Goal: Check status: Check status

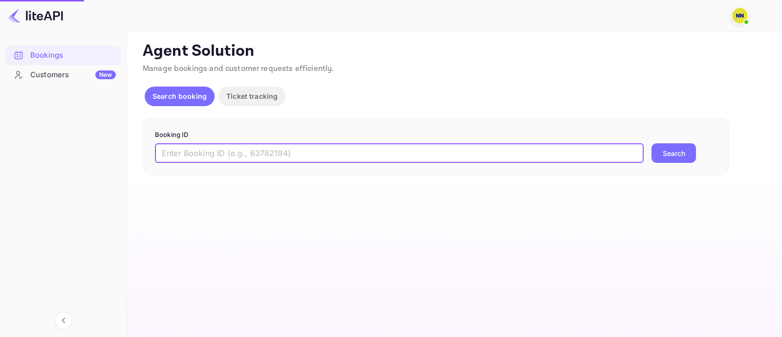
click at [185, 151] on input "text" at bounding box center [399, 153] width 488 height 20
paste input "8224381"
type input "8224381"
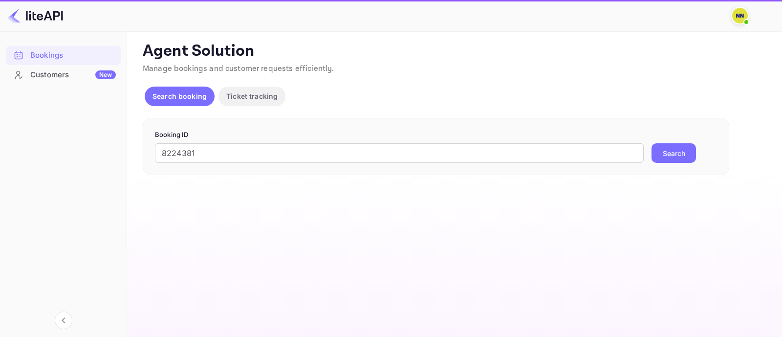
click at [670, 155] on button "Search" at bounding box center [673, 153] width 44 height 20
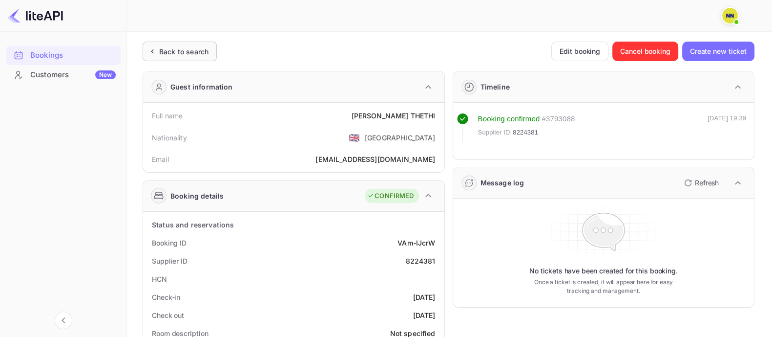
click at [178, 52] on div "Back to search" at bounding box center [183, 51] width 49 height 10
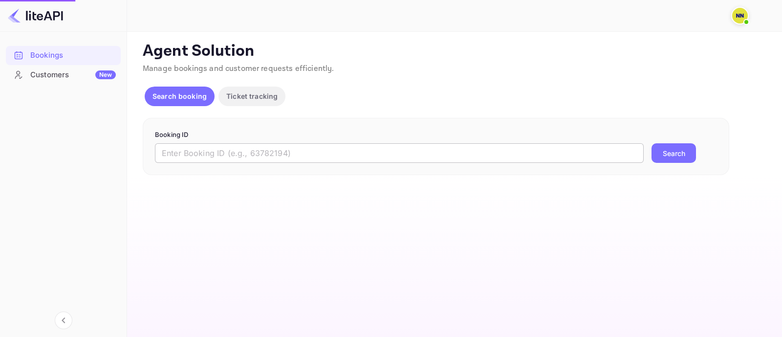
click at [180, 153] on input "text" at bounding box center [399, 153] width 488 height 20
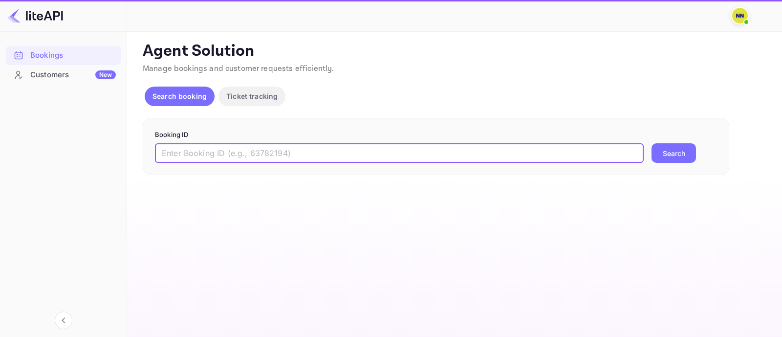
paste input "8491940"
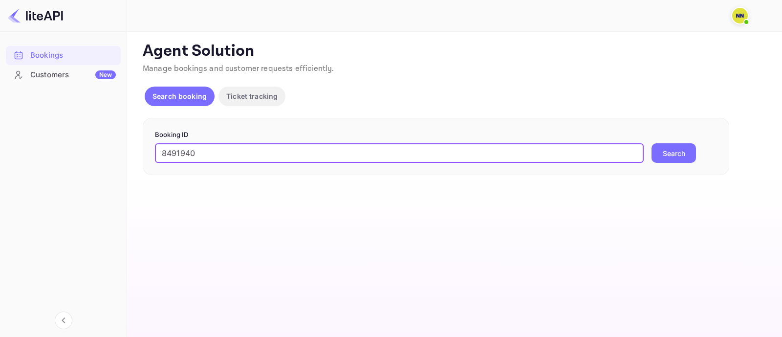
type input "8491940"
click at [651, 143] on button "Search" at bounding box center [673, 153] width 44 height 20
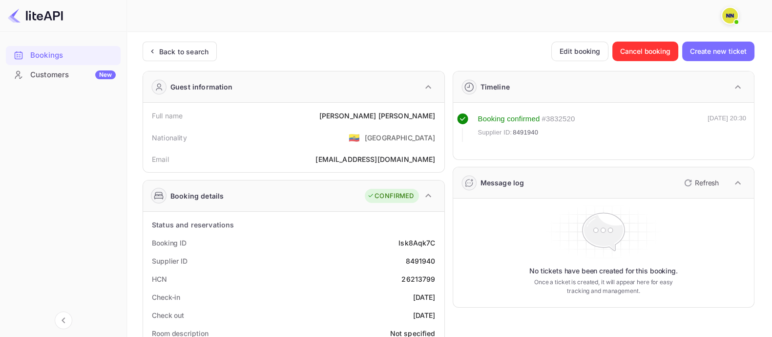
click at [422, 279] on div "26213799" at bounding box center [419, 279] width 34 height 10
copy div "26213799"
click at [181, 50] on div "Back to search" at bounding box center [183, 51] width 49 height 10
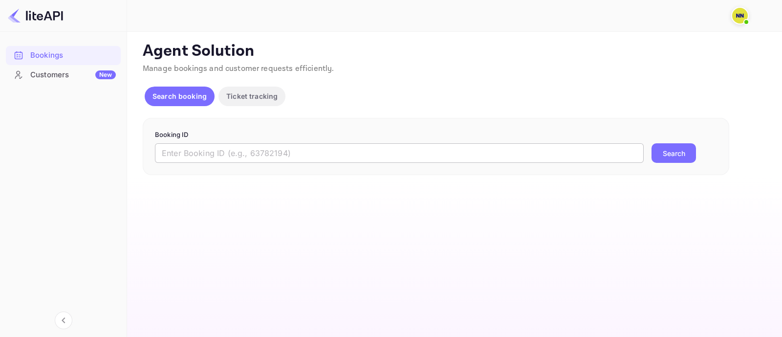
click at [166, 147] on input "text" at bounding box center [399, 153] width 488 height 20
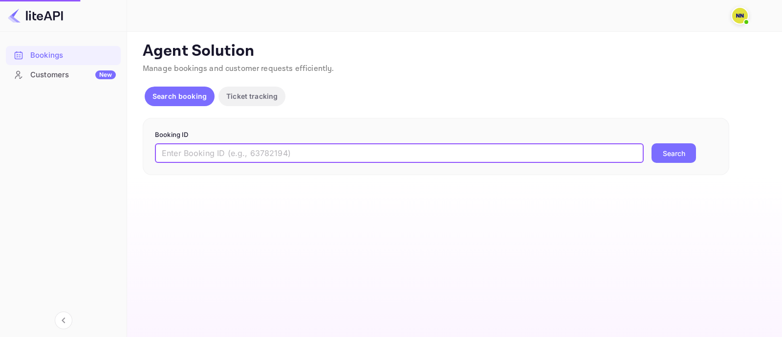
paste input "8920911"
type input "8920911"
click at [678, 152] on button "Search" at bounding box center [673, 153] width 44 height 20
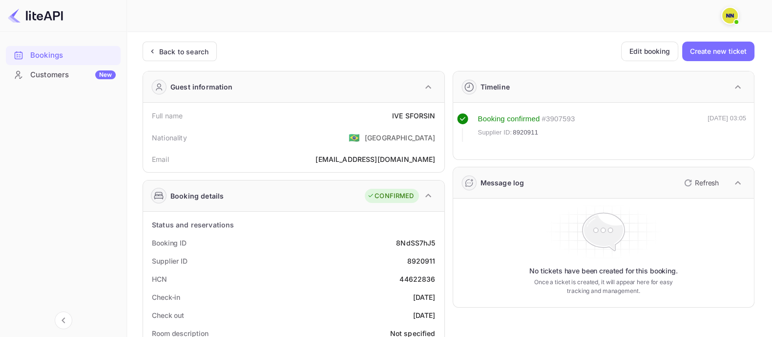
click at [413, 277] on div "44622836" at bounding box center [418, 279] width 36 height 10
copy div "44622836"
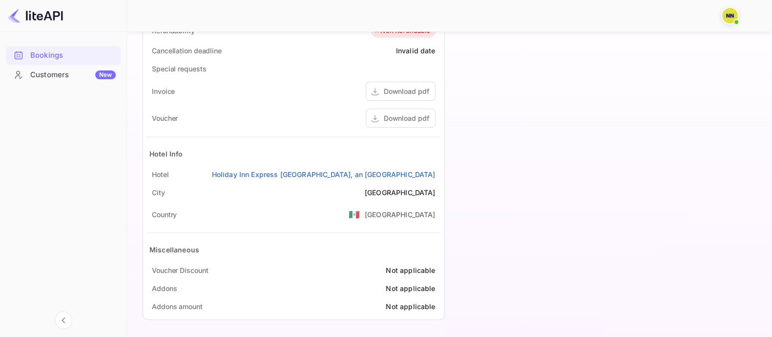
scroll to position [309, 0]
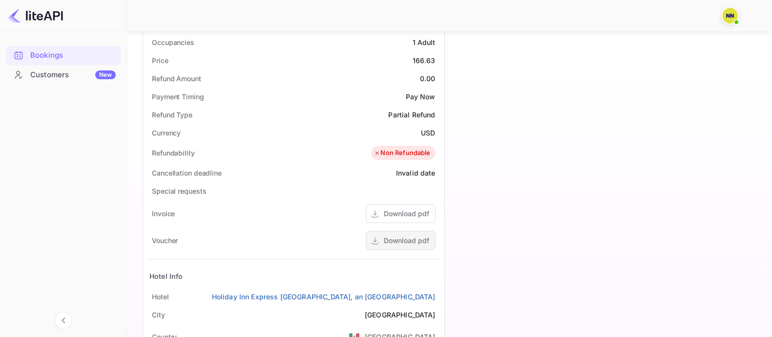
click at [403, 239] on div "Download pdf" at bounding box center [406, 240] width 45 height 10
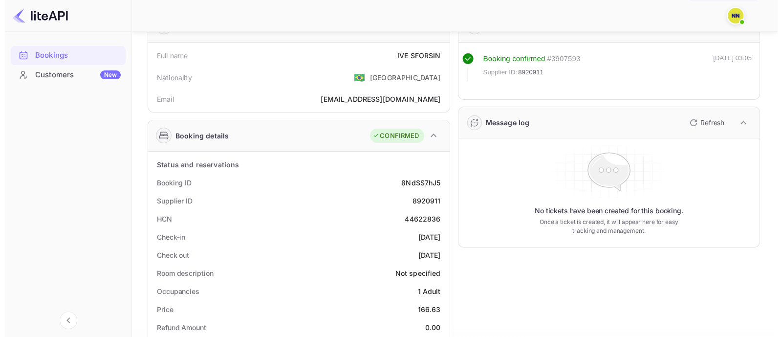
scroll to position [0, 0]
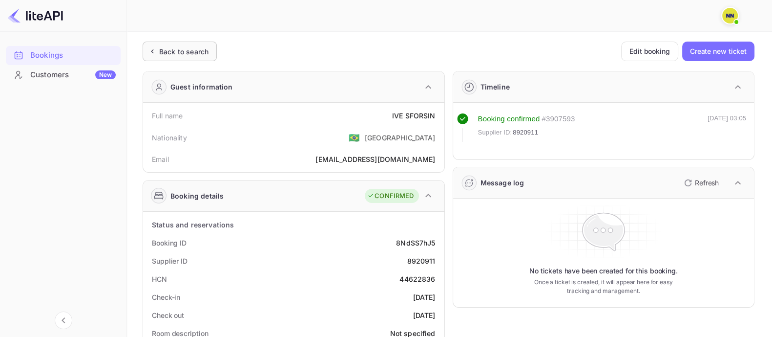
click at [186, 51] on div "Back to search" at bounding box center [183, 51] width 49 height 10
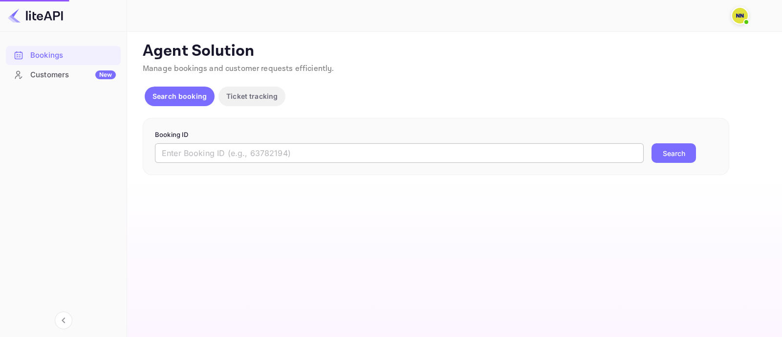
click at [182, 148] on input "text" at bounding box center [399, 153] width 488 height 20
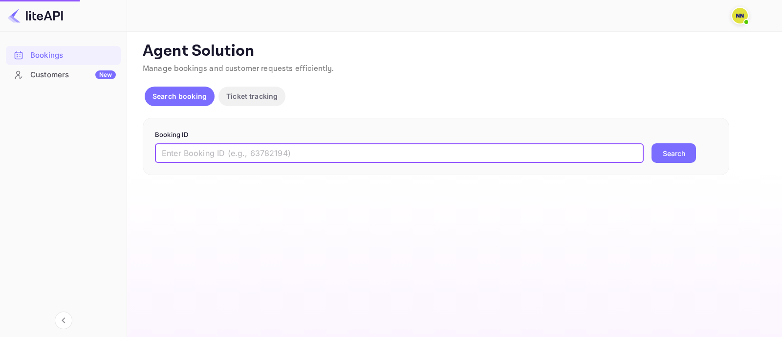
paste input "8994317"
type input "8994317"
click at [683, 149] on button "Search" at bounding box center [673, 153] width 44 height 20
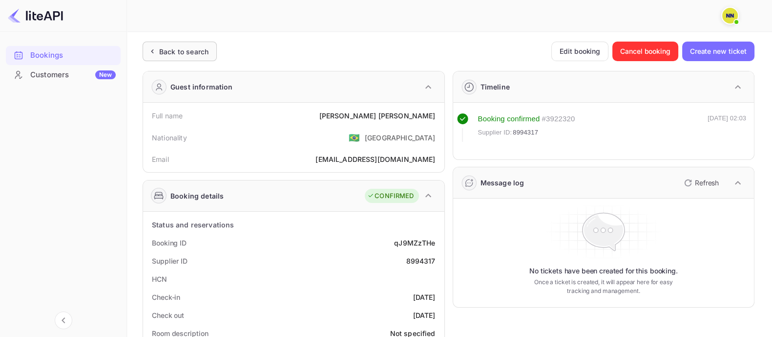
click at [205, 47] on div "Back to search" at bounding box center [183, 51] width 49 height 10
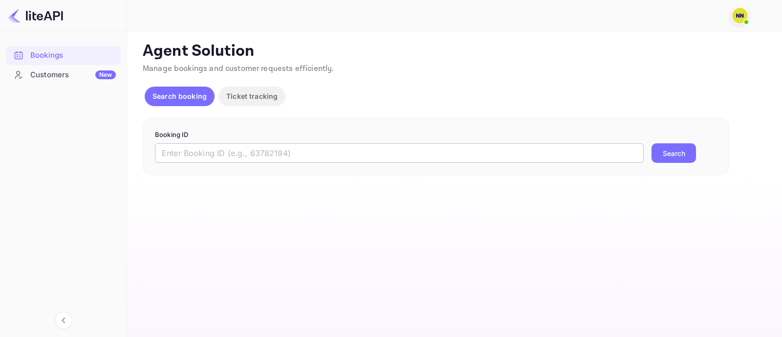
click at [213, 146] on input "text" at bounding box center [399, 153] width 488 height 20
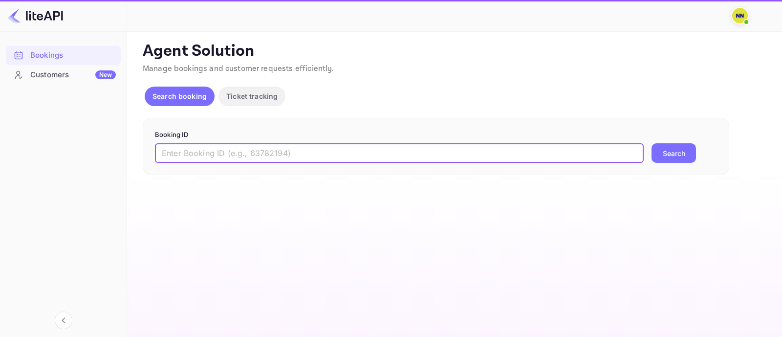
paste input "7493774"
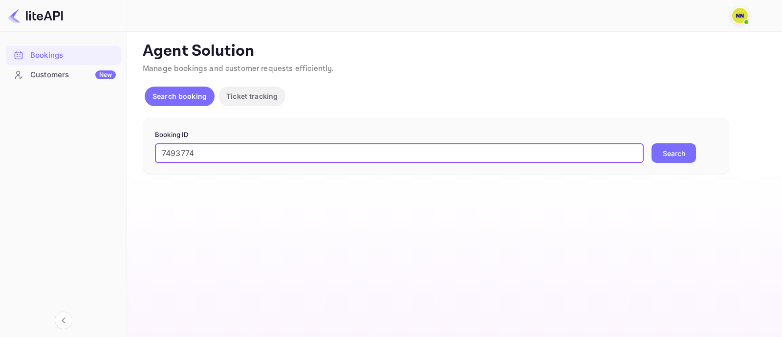
type input "7493774"
click at [657, 155] on button "Search" at bounding box center [673, 153] width 44 height 20
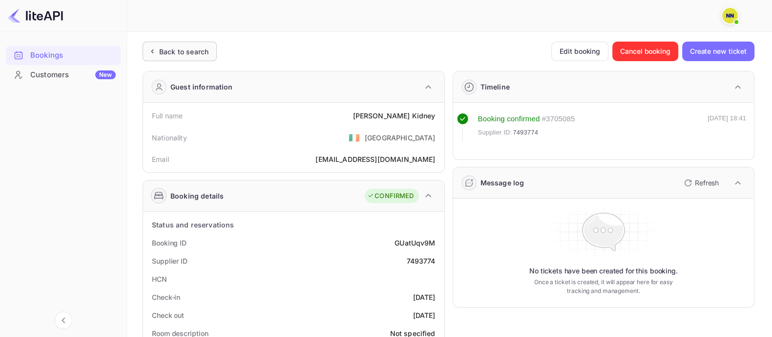
click at [183, 54] on div "Back to search" at bounding box center [183, 51] width 49 height 10
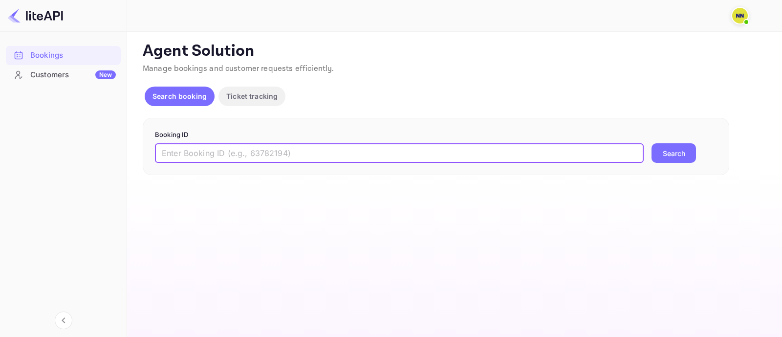
click at [176, 150] on input "text" at bounding box center [399, 153] width 488 height 20
paste input "Supplier Ref No- 7934268"
drag, startPoint x: 226, startPoint y: 152, endPoint x: 145, endPoint y: 158, distance: 81.8
click at [118, 149] on div "Bookings Customers New Now you can check your travel website directly from the …" at bounding box center [391, 168] width 782 height 337
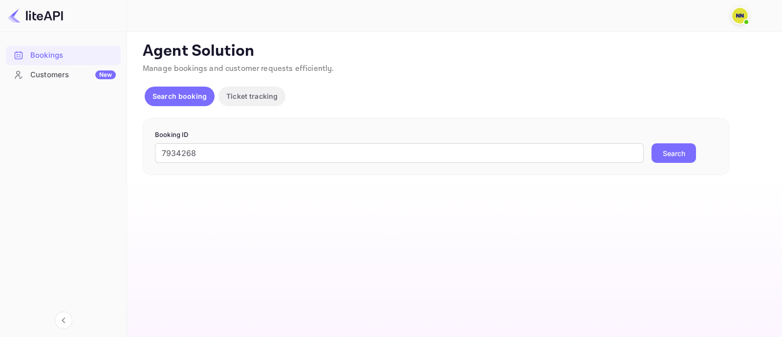
click at [682, 148] on button "Search" at bounding box center [673, 153] width 44 height 20
click at [219, 147] on input "7934268" at bounding box center [399, 153] width 488 height 20
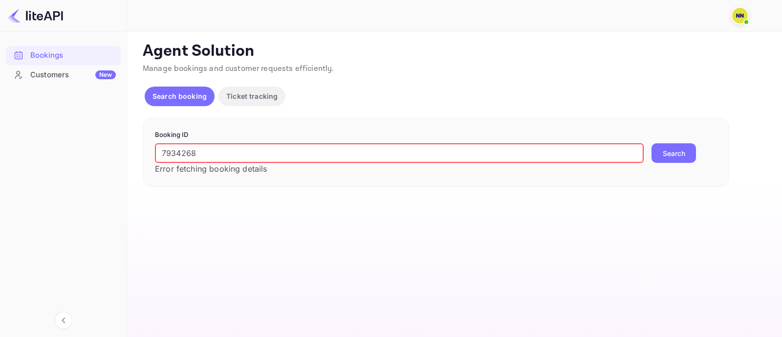
paste input "text"
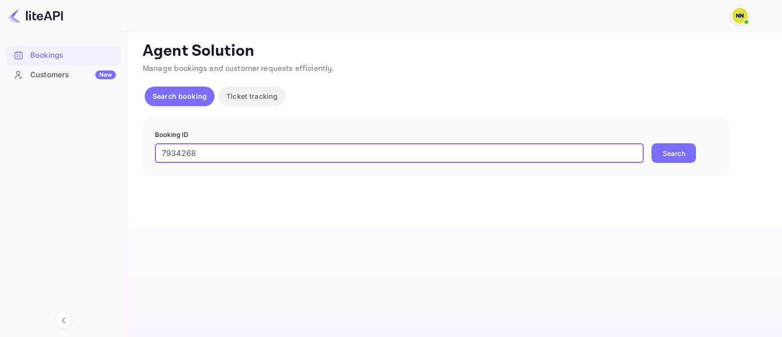
type input "7934268"
drag, startPoint x: 663, startPoint y: 153, endPoint x: 651, endPoint y: 152, distance: 12.3
click at [663, 153] on button "Search" at bounding box center [673, 153] width 44 height 20
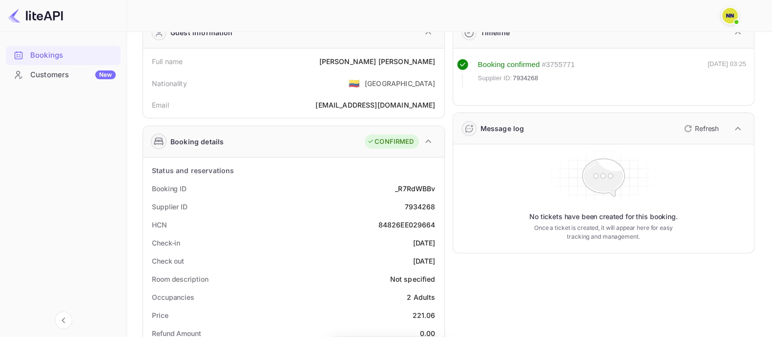
scroll to position [122, 0]
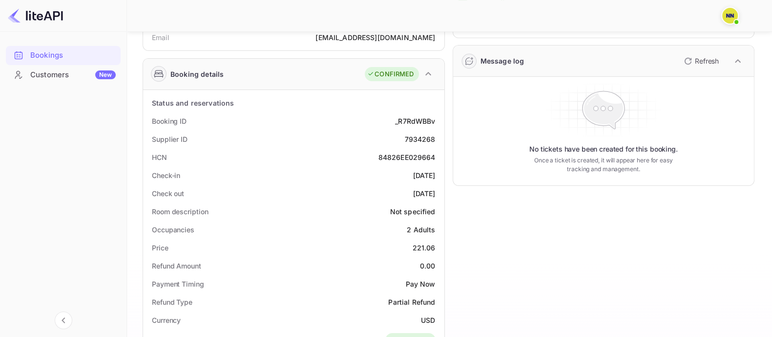
click at [403, 156] on div "84826EE029664" at bounding box center [407, 157] width 57 height 10
